Goal: Information Seeking & Learning: Learn about a topic

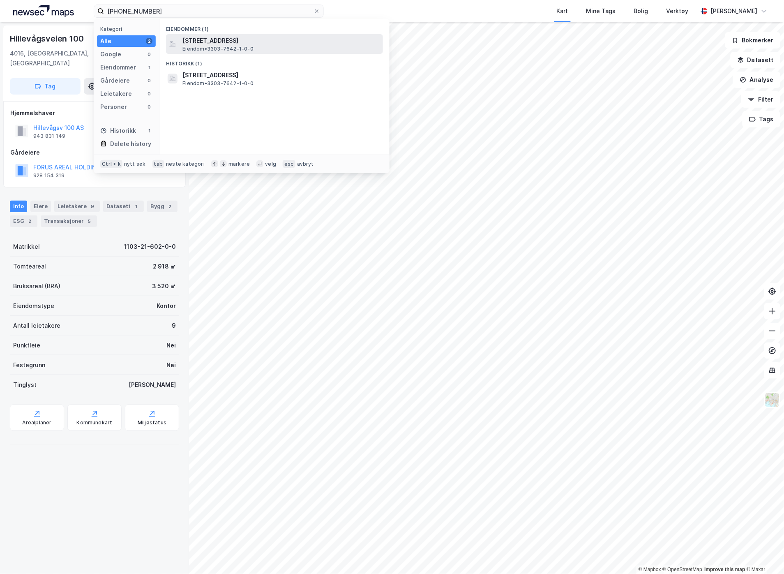
click at [298, 42] on span "[STREET_ADDRESS]" at bounding box center [280, 41] width 197 height 10
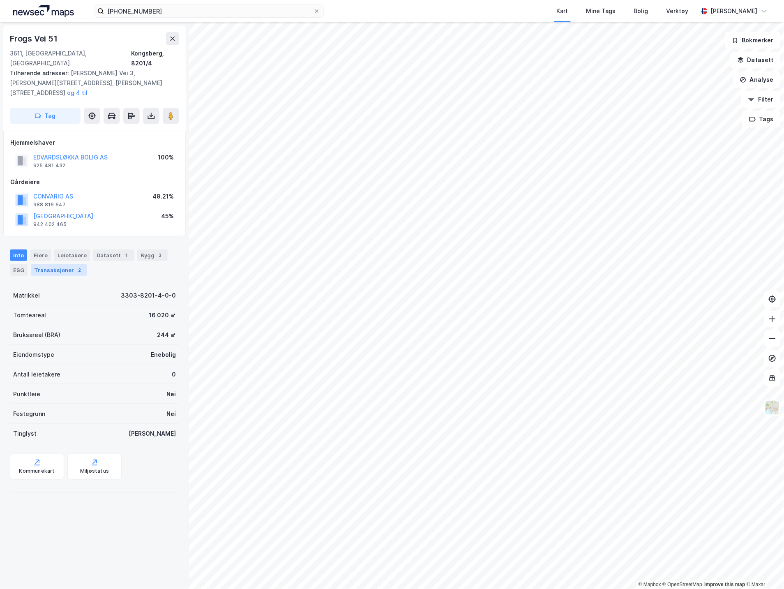
click at [70, 264] on div "Transaksjoner 2" at bounding box center [59, 270] width 56 height 12
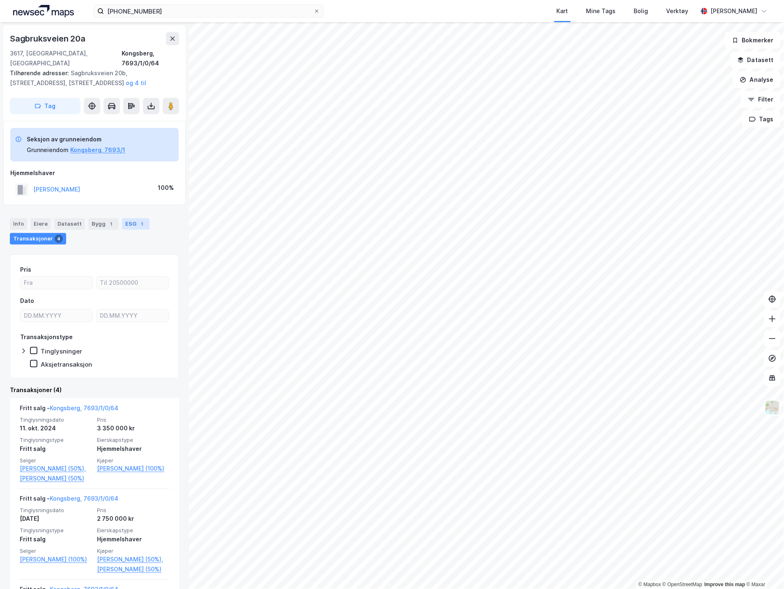
click at [138, 220] on div "1" at bounding box center [142, 224] width 8 height 8
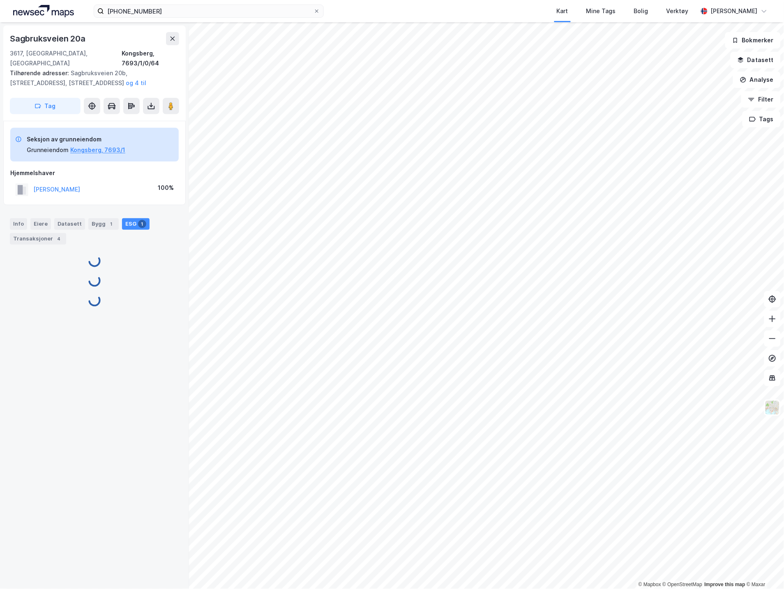
click at [83, 219] on div "Info Eiere Datasett Bygg 1 ESG 1 Transaksjoner 4" at bounding box center [94, 231] width 169 height 26
click at [90, 218] on div "Bygg 1" at bounding box center [103, 224] width 30 height 12
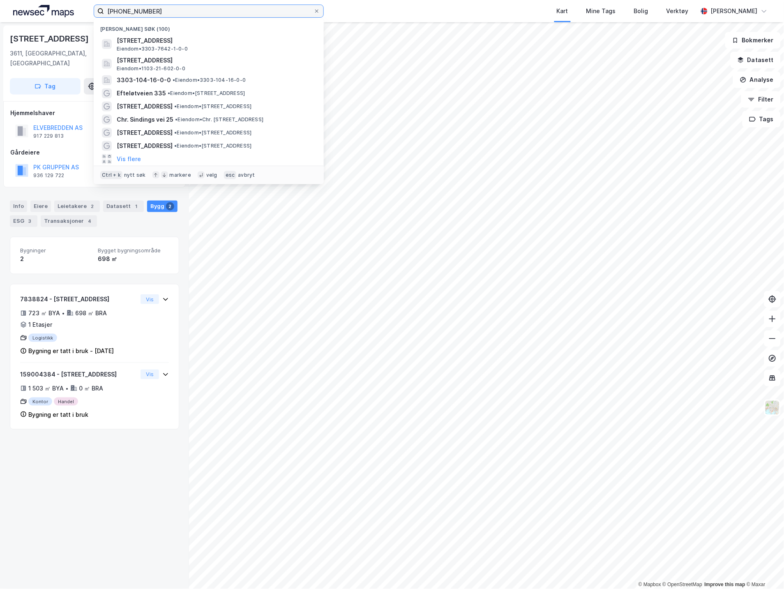
drag, startPoint x: 179, startPoint y: 8, endPoint x: -57, endPoint y: 42, distance: 238.8
click at [0, 42] on html "[PHONE_NUMBER] Nylige søk (100) [STREET_ADDRESS] Eiendom • 3303-7642-1-0-0 [STR…" at bounding box center [392, 294] width 784 height 589
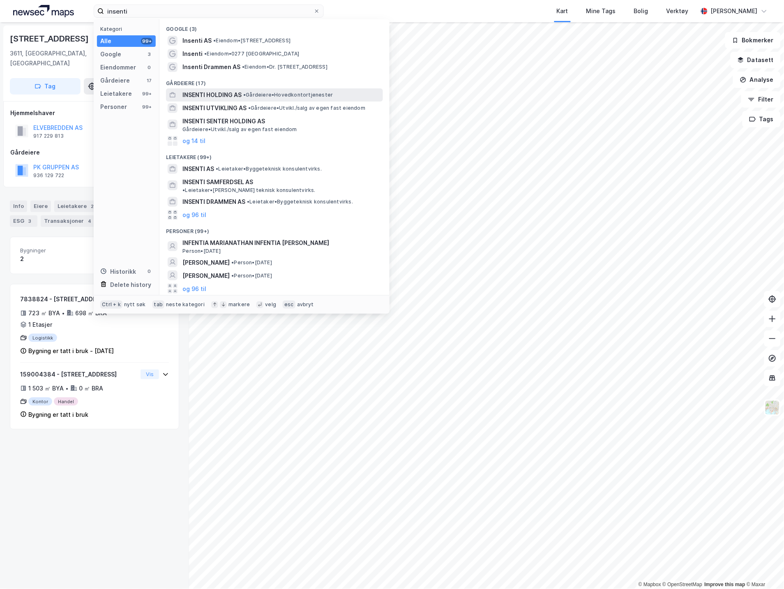
click at [246, 97] on span "•" at bounding box center [244, 95] width 2 height 6
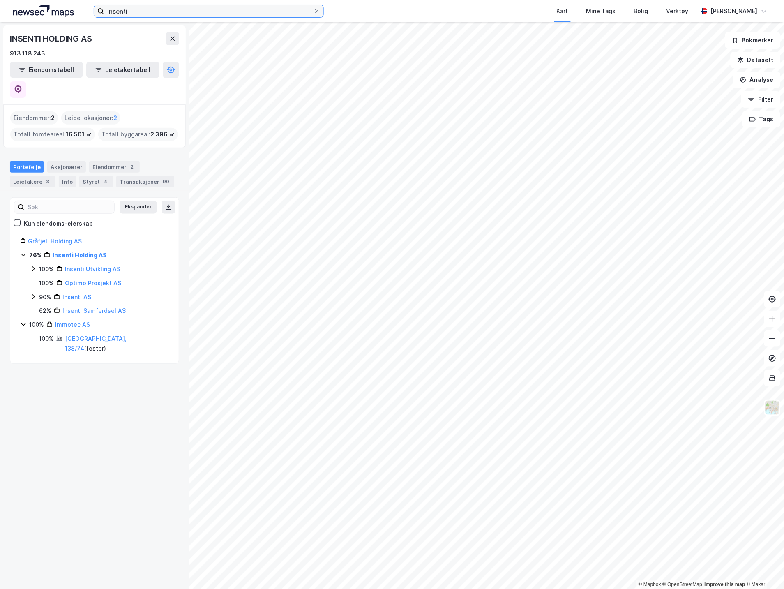
click at [171, 12] on input "insenti" at bounding box center [209, 11] width 210 height 12
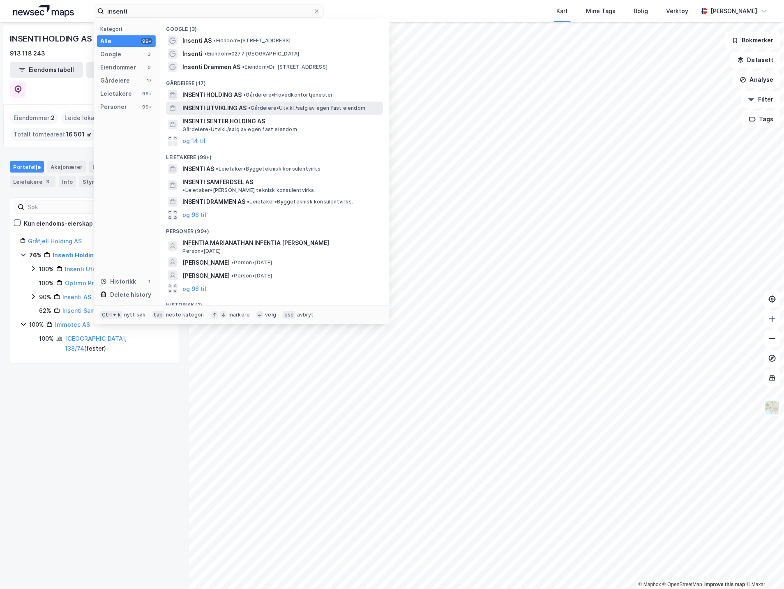
click at [242, 105] on span "INSENTI UTVIKLING AS" at bounding box center [214, 108] width 64 height 10
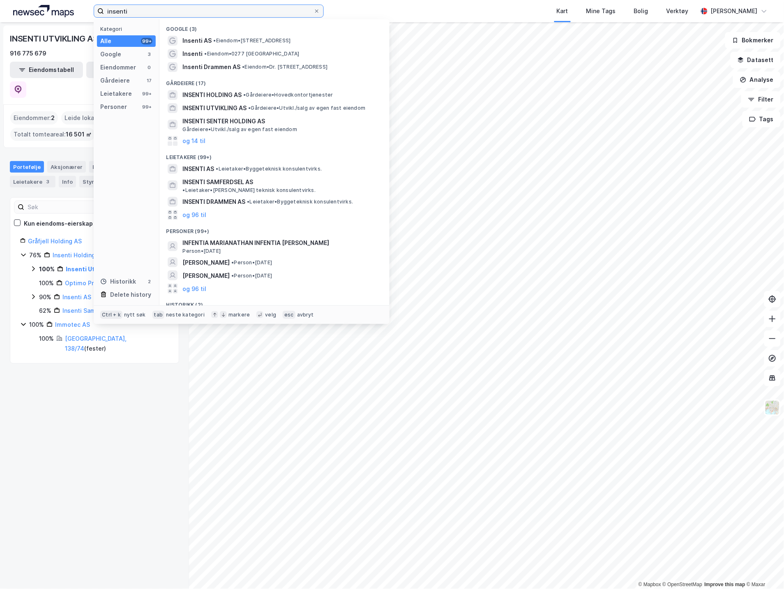
drag, startPoint x: 144, startPoint y: 13, endPoint x: 38, endPoint y: 3, distance: 106.5
click at [90, 12] on div "insenti Kategori Alle 99+ Google 3 Eiendommer 0 Gårdeiere 17 Leietakere 99+ Per…" at bounding box center [392, 11] width 784 height 22
paste input "MADSERUD ALLE’ 33"
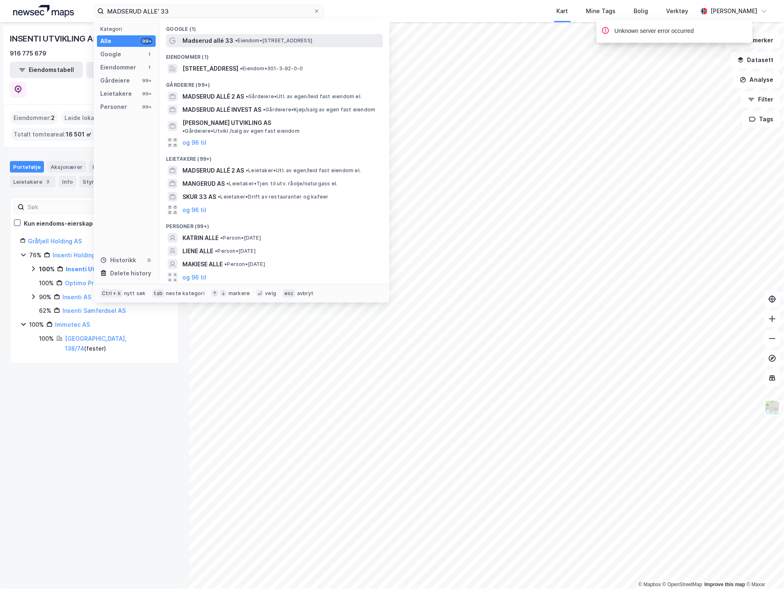
click at [208, 35] on div "Madserud allé 33 • Eiendom • [STREET_ADDRESS]" at bounding box center [274, 40] width 217 height 13
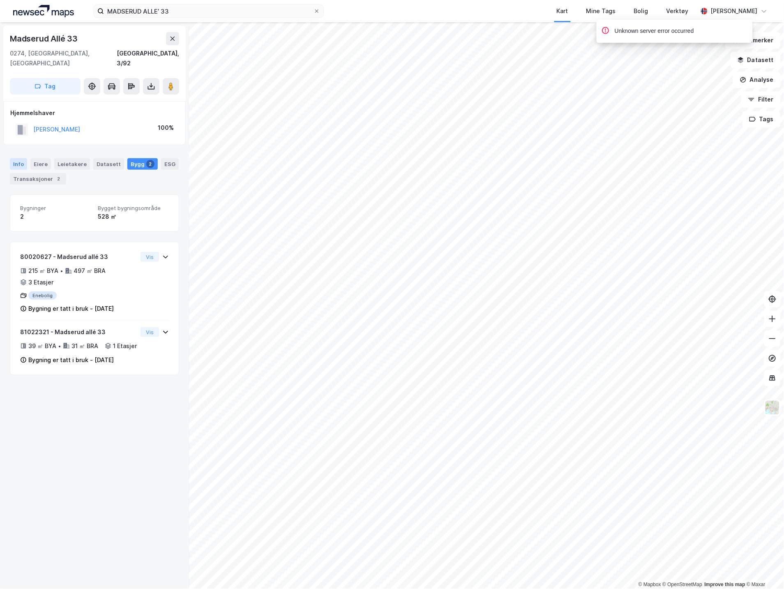
click at [15, 158] on div "Info" at bounding box center [18, 164] width 17 height 12
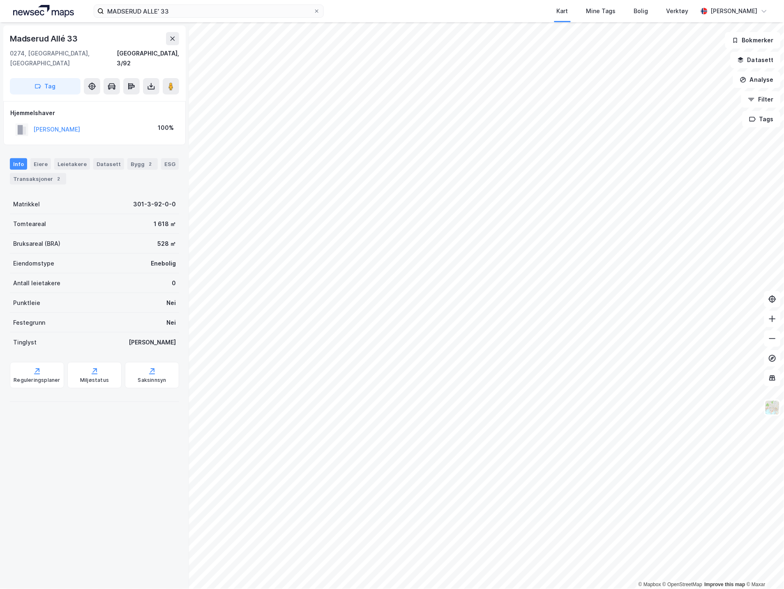
click at [56, 125] on div "[PERSON_NAME]" at bounding box center [56, 130] width 47 height 10
click at [0, 0] on button "[PERSON_NAME]" at bounding box center [0, 0] width 0 height 0
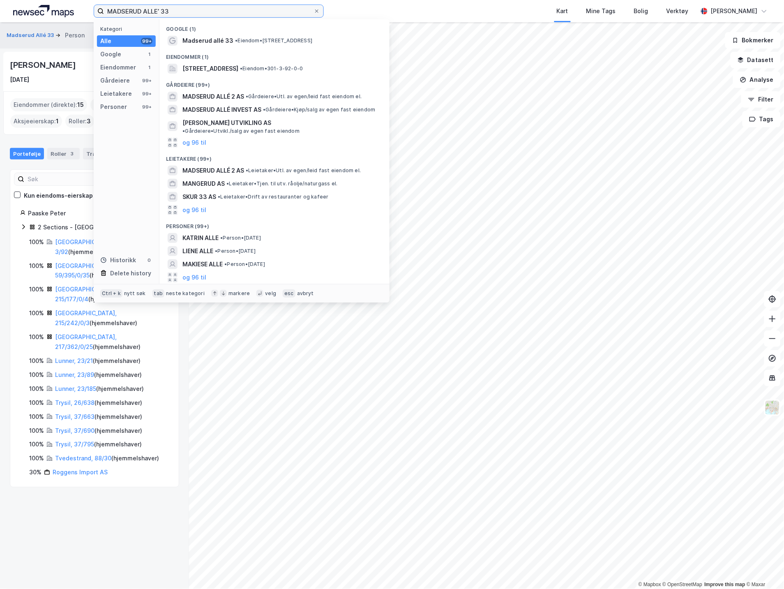
drag, startPoint x: 207, startPoint y: 10, endPoint x: -18, endPoint y: 11, distance: 224.8
click at [0, 11] on html "MADSERUD ALLE’ 33 Kategori Alle 99+ Google 1 Eiendommer 1 Gårdeiere 99+ Leietak…" at bounding box center [392, 294] width 784 height 589
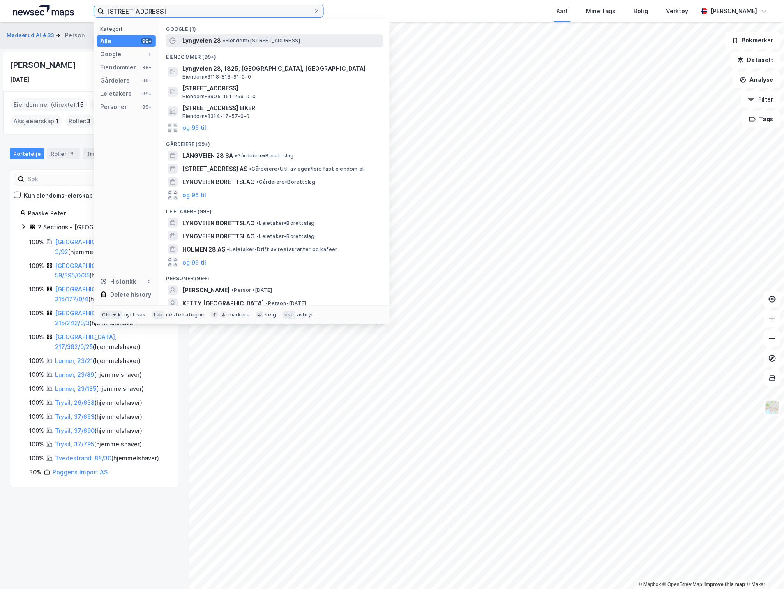
type input "[STREET_ADDRESS]"
click at [223, 36] on div "Lyngveien 28 • Eiendom • [STREET_ADDRESS]" at bounding box center [281, 41] width 199 height 10
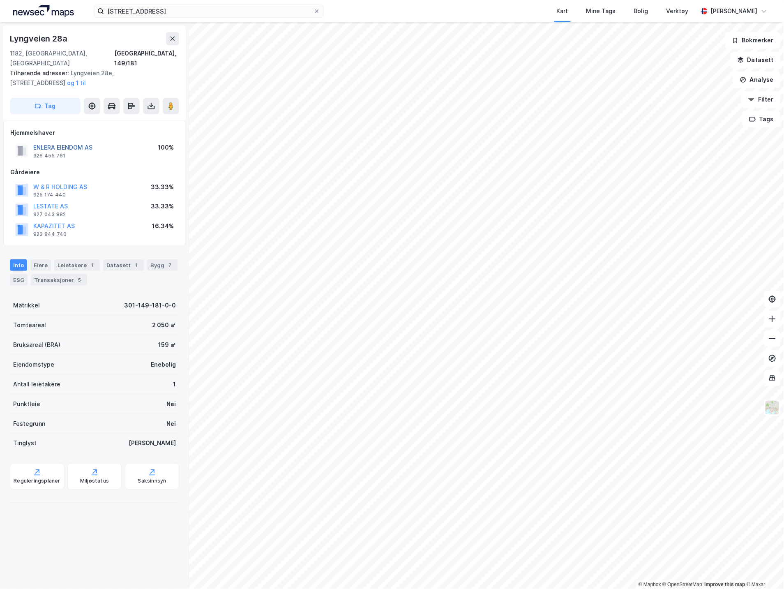
click at [0, 0] on button "ENLERA EIENDOM AS" at bounding box center [0, 0] width 0 height 0
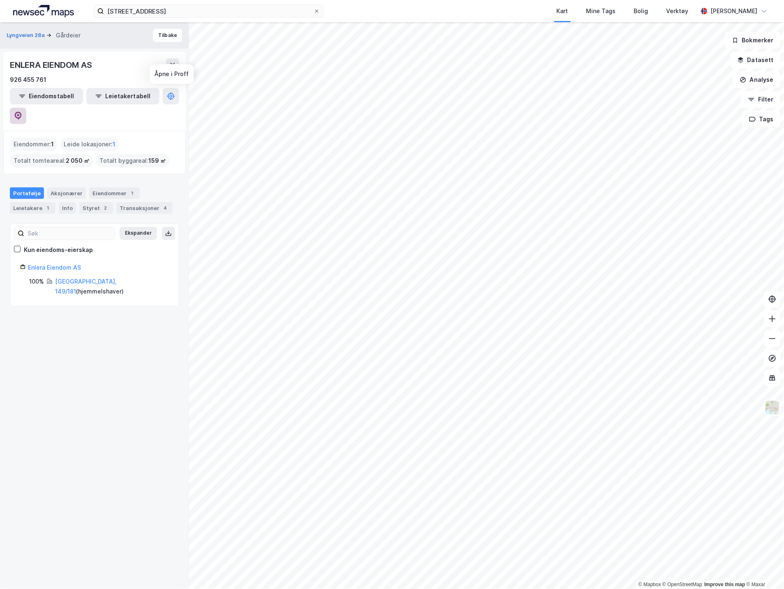
click at [26, 108] on button at bounding box center [18, 116] width 16 height 16
